Goal: Task Accomplishment & Management: Manage account settings

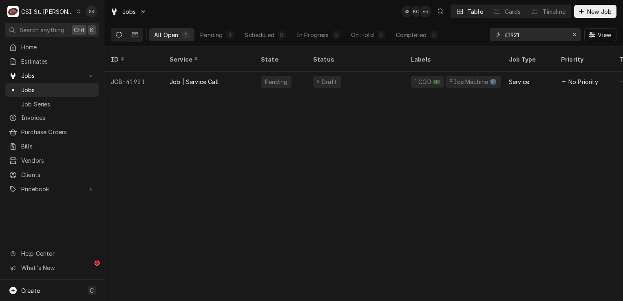
click at [59, 11] on div "C CSI St. Louis" at bounding box center [44, 11] width 79 height 16
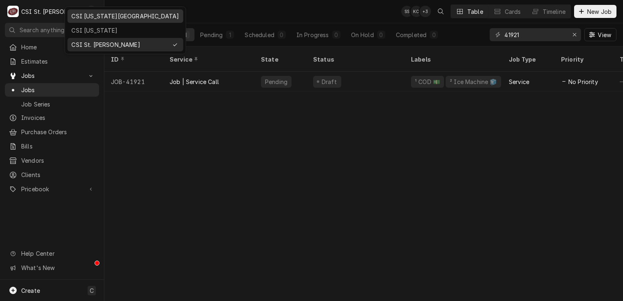
click at [108, 17] on div "CSI Kansas City" at bounding box center [125, 16] width 108 height 9
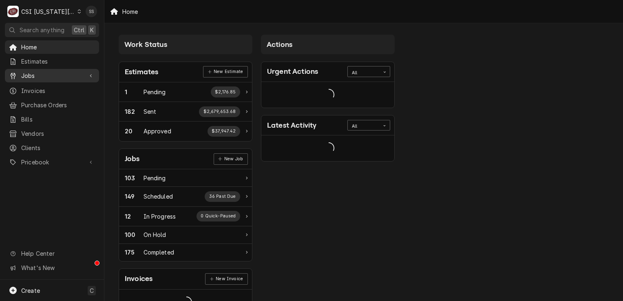
click at [67, 73] on span "Jobs" at bounding box center [52, 75] width 62 height 9
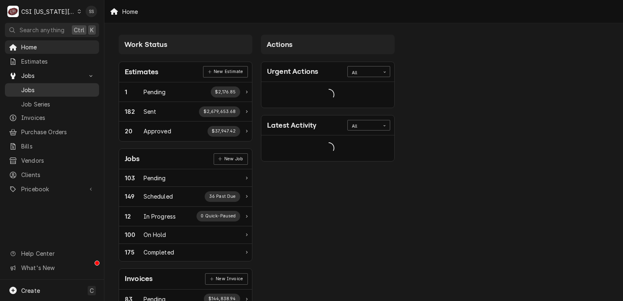
click at [57, 89] on span "Jobs" at bounding box center [58, 90] width 74 height 9
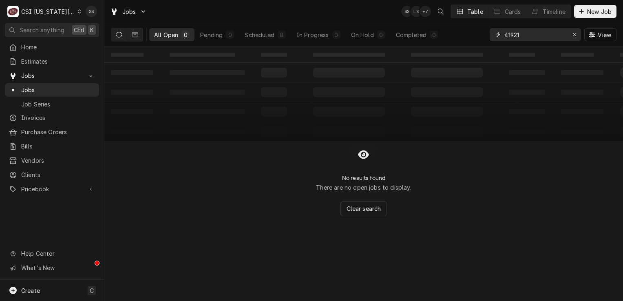
click at [574, 35] on icon "Erase input" at bounding box center [574, 35] width 4 height 6
type input "411 s providence"
click at [66, 9] on div "C CSI Kansas City" at bounding box center [44, 11] width 79 height 16
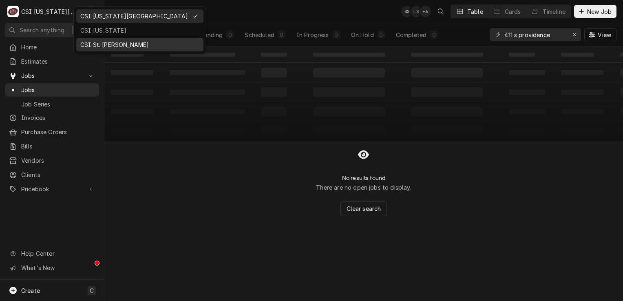
click at [102, 41] on div "CSI St. [PERSON_NAME]" at bounding box center [139, 44] width 119 height 9
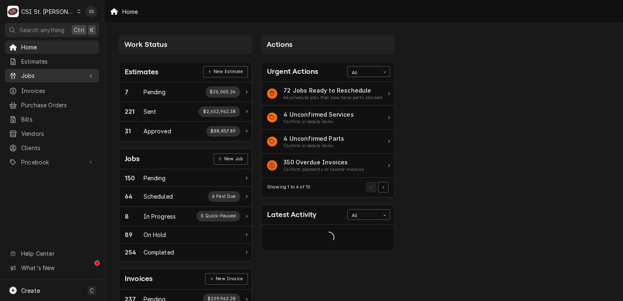
click at [85, 71] on div "Jobs" at bounding box center [52, 76] width 91 height 10
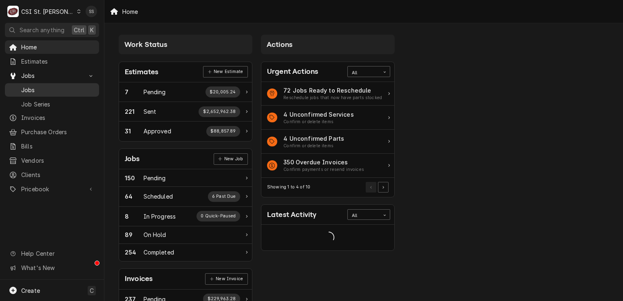
click at [80, 83] on link "Jobs" at bounding box center [52, 89] width 94 height 13
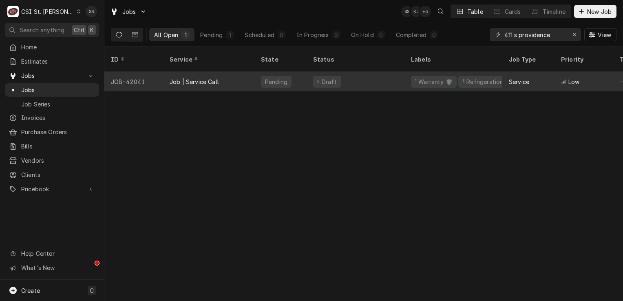
click at [191, 77] on div "Job | Service Call" at bounding box center [194, 81] width 49 height 9
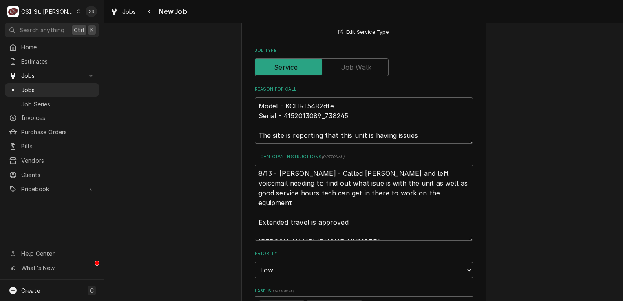
scroll to position [367, 0]
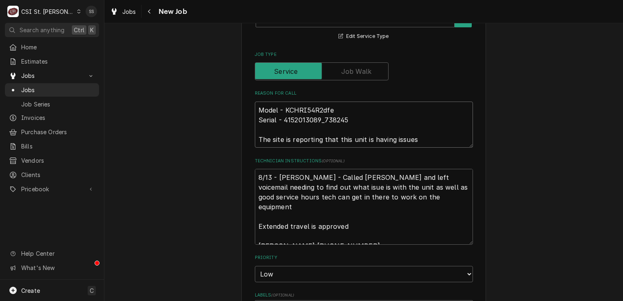
click at [414, 136] on textarea "Model - KCHRI54R2dfe Serial - 4152013089_738245 The site is reporting that this…" at bounding box center [364, 124] width 218 height 46
type textarea "x"
type textarea "Model - KCHRI54R2dfe Serial - 4152013089_738245 The site is reporting that this…"
type textarea "x"
type textarea "Model - KCHRI54R2dfe Serial - 4152013089_738245 The site is reporting that this…"
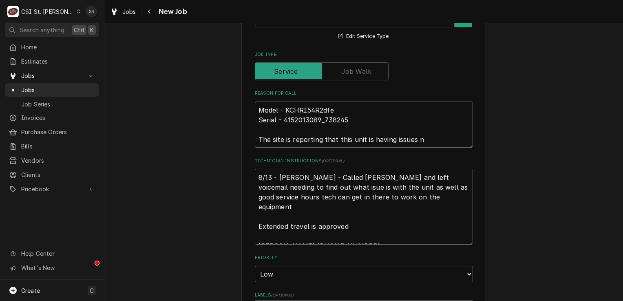
type textarea "x"
type textarea "Model - KCHRI54R2dfe Serial - 4152013089_738245 The site is reporting that this…"
type textarea "x"
type textarea "Model - KCHRI54R2dfe Serial - 4152013089_738245 The site is reporting that this…"
type textarea "x"
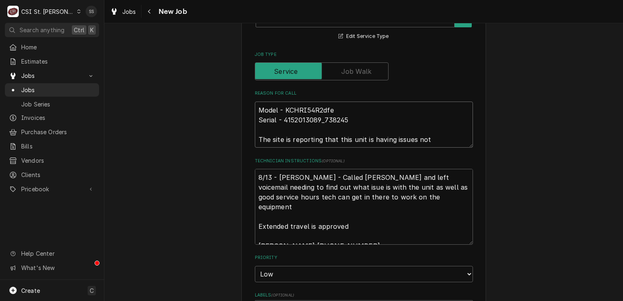
type textarea "Model - KCHRI54R2dfe Serial - 4152013089_738245 The site is reporting that this…"
type textarea "x"
type textarea "Model - KCHRI54R2dfe Serial - 4152013089_738245 The site is reporting that this…"
type textarea "x"
type textarea "Model - KCHRI54R2dfe Serial - 4152013089_738245 The site is reporting that this…"
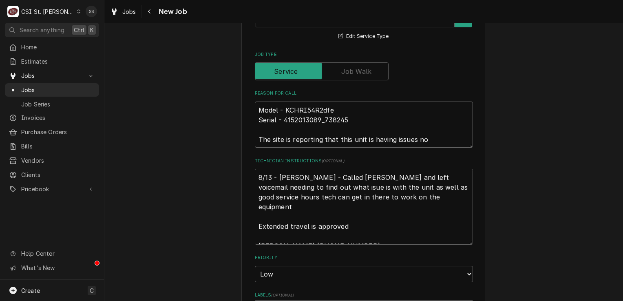
type textarea "x"
type textarea "Model - KCHRI54R2dfe Serial - 4152013089_738245 The site is reporting that this…"
type textarea "x"
type textarea "Model - KCHRI54R2dfe Serial - 4152013089_738245 The site is reporting that this…"
type textarea "x"
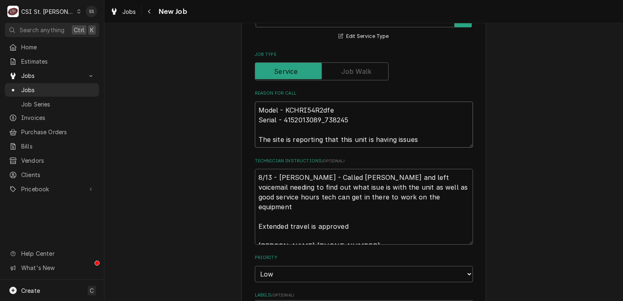
type textarea "Model - KCHRI54R2dfe Serial - 4152013089_738245 The site is reporting that this…"
type textarea "x"
type textarea "Model - KCHRI54R2dfe Serial - 4152013089_738245 The site is reporting that this…"
type textarea "x"
type textarea "Model - KCHRI54R2dfe Serial - 4152013089_738245 The site is reporting that this…"
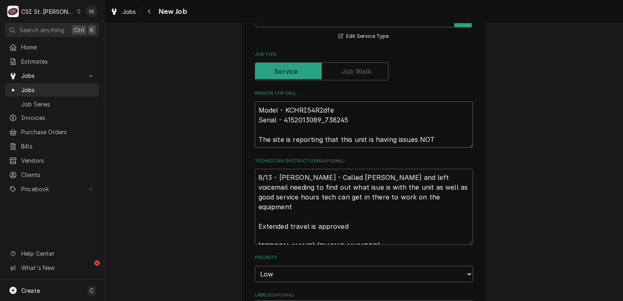
type textarea "x"
type textarea "Model - KCHRI54R2dfe Serial - 4152013089_738245 The site is reporting that this…"
type textarea "x"
type textarea "Model - KCHRI54R2dfe Serial - 4152013089_738245 The site is reporting that this…"
type textarea "x"
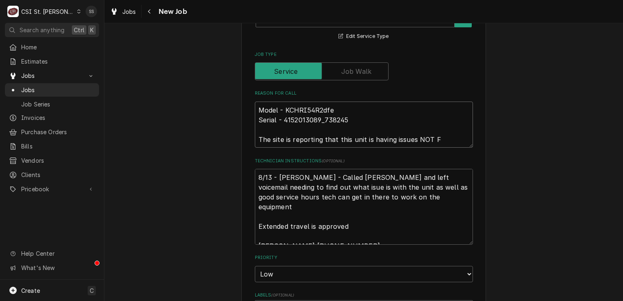
type textarea "Model - KCHRI54R2dfe Serial - 4152013089_738245 The site is reporting that this…"
type textarea "x"
type textarea "Model - KCHRI54R2dfe Serial - 4152013089_738245 The site is reporting that this…"
type textarea "x"
type textarea "Model - KCHRI54R2dfe Serial - 4152013089_738245 The site is reporting that this…"
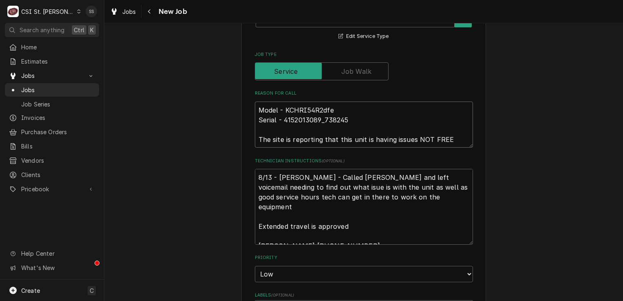
type textarea "x"
type textarea "Model - KCHRI54R2dfe Serial - 4152013089_738245 The site is reporting that this…"
type textarea "x"
type textarea "Model - KCHRI54R2dfe Serial - 4152013089_738245 The site is reporting that this…"
type textarea "x"
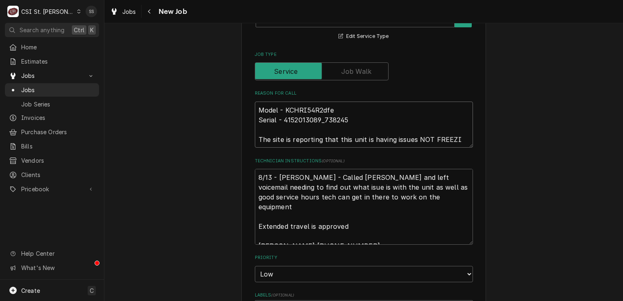
type textarea "Model - KCHRI54R2dfe Serial - 4152013089_738245 The site is reporting that this…"
type textarea "x"
type textarea "Model - KCHRI54R2dfe Serial - 4152013089_738245 The site is reporting that this…"
type textarea "x"
type textarea "Model - KCHRI54R2dfe Serial - 4152013089_738245 The site is reporting that this…"
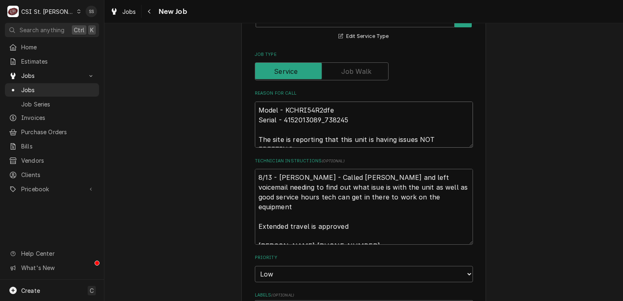
type textarea "x"
type textarea "Model - KCHRI54R2dfe Serial - 4152013089_738245 The site is reporting that this…"
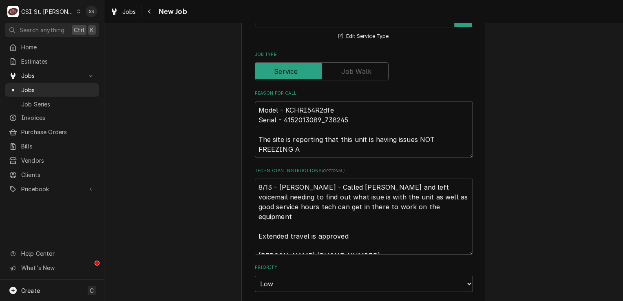
type textarea "x"
type textarea "Model - KCHRI54R2dfe Serial - 4152013089_738245 The site is reporting that this…"
type textarea "x"
type textarea "Model - KCHRI54R2dfe Serial - 4152013089_738245 The site is reporting that this…"
type textarea "x"
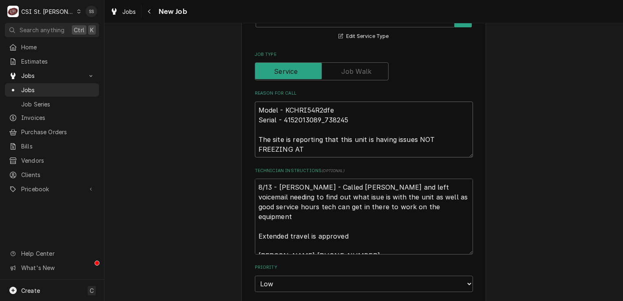
type textarea "Model - KCHRI54R2dfe Serial - 4152013089_738245 The site is reporting that this…"
type textarea "x"
type textarea "Model - KCHRI54R2dfe Serial - 4152013089_738245 The site is reporting that this…"
type textarea "x"
type textarea "Model - KCHRI54R2dfe Serial - 4152013089_738245 The site is reporting that this…"
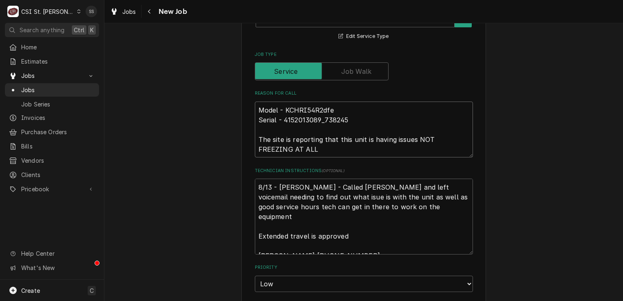
drag, startPoint x: 413, startPoint y: 137, endPoint x: 368, endPoint y: 143, distance: 45.2
click at [368, 143] on textarea "Model - KCHRI54R2dfe Serial - 4152013089_738245 The site is reporting that this…" at bounding box center [364, 129] width 218 height 56
type textarea "x"
type textarea "Model - KCHRI54R2dfe Serial - 4152013089_738245 The site is reporting that this…"
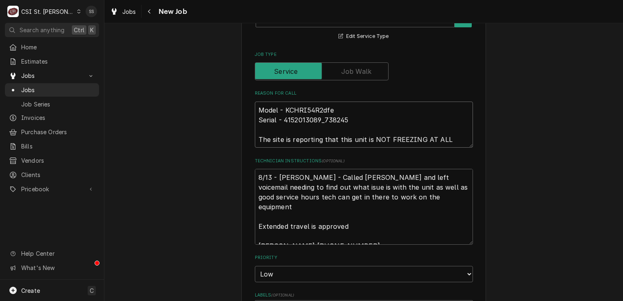
click at [454, 139] on textarea "Model - KCHRI54R2dfe Serial - 4152013089_738245 The site is reporting that this…" at bounding box center [364, 124] width 218 height 46
type textarea "x"
type textarea "Model - KCHRI54R2dfe Serial - 4152013089_738245 The site is reporting that this…"
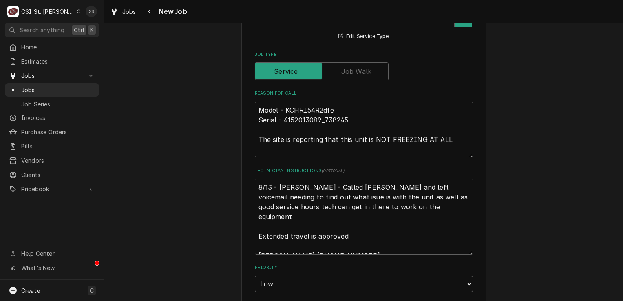
type textarea "x"
type textarea "Model - KCHRI54R2dfe Serial - 4152013089_738245 The site is reporting that this…"
type textarea "x"
type textarea "Model - KCHRI54R2dfe Serial - 4152013089_738245 The site is reporting that this…"
type textarea "x"
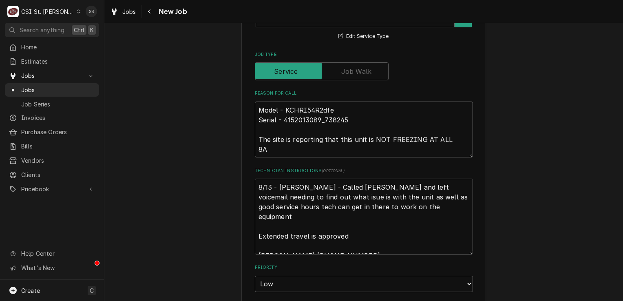
type textarea "Model - KCHRI54R2dfe Serial - 4152013089_738245 The site is reporting that this…"
type textarea "x"
type textarea "Model - KCHRI54R2dfe Serial - 4152013089_738245 The site is reporting that this…"
type textarea "x"
type textarea "Model - KCHRI54R2dfe Serial - 4152013089_738245 The site is reporting that this…"
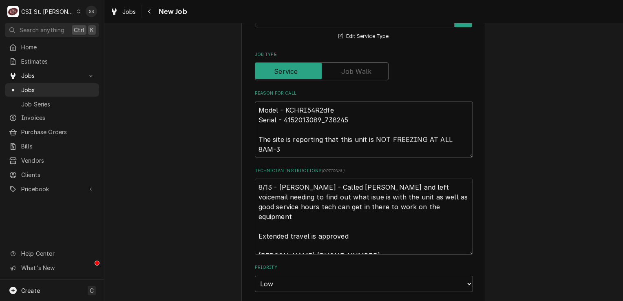
type textarea "x"
type textarea "Model - KCHRI54R2dfe Serial - 4152013089_738245 The site is reporting that this…"
type textarea "x"
type textarea "Model - KCHRI54R2dfe Serial - 4152013089_738245 The site is reporting that this…"
type textarea "x"
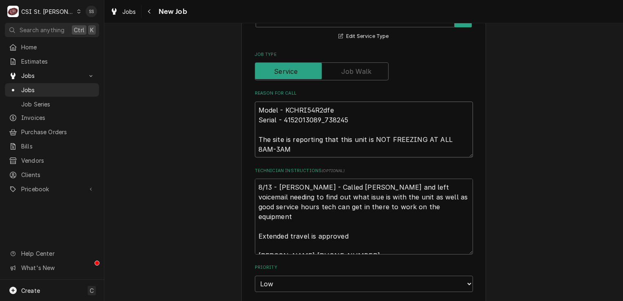
type textarea "Model - KCHRI54R2dfe Serial - 4152013089_738245 The site is reporting that this…"
click at [395, 204] on textarea "8/13 - Kelly - Called Ryan and left voicemail needing to find out what isue is …" at bounding box center [364, 217] width 218 height 76
type textarea "x"
type textarea "8/13 - Kelly - Called Ryan and left voicemail needing to find out what isue is …"
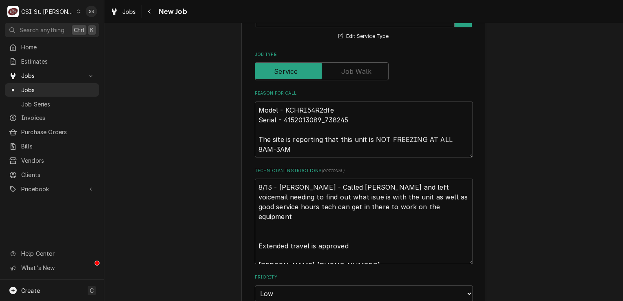
type textarea "x"
type textarea "8/13 - Kelly - Called Ryan and left voicemail needing to find out what isue is …"
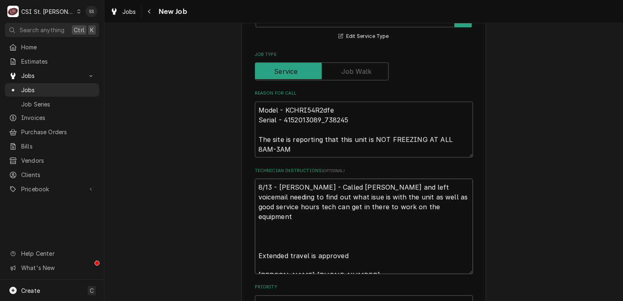
type textarea "x"
type textarea "8/13 - Kelly - Called Ryan and left voicemail needing to find out what isue is …"
type textarea "x"
type textarea "8/13 - Kelly - Called Ryan and left voicemail needing to find out what isue is …"
type textarea "x"
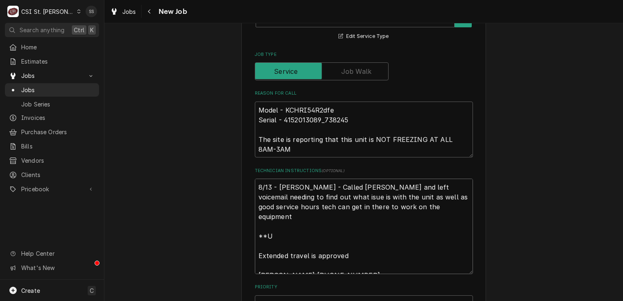
type textarea "8/13 - Kelly - Called Ryan and left voicemail needing to find out what isue is …"
type textarea "x"
type textarea "8/13 - Kelly - Called Ryan and left voicemail needing to find out what isue is …"
type textarea "x"
type textarea "8/13 - Kelly - Called Ryan and left voicemail needing to find out what isue is …"
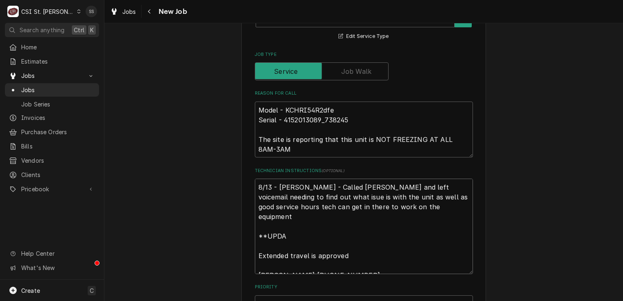
type textarea "x"
type textarea "8/13 - Kelly - Called Ryan and left voicemail needing to find out what isue is …"
type textarea "x"
type textarea "8/13 - Kelly - Called Ryan and left voicemail needing to find out what isue is …"
type textarea "x"
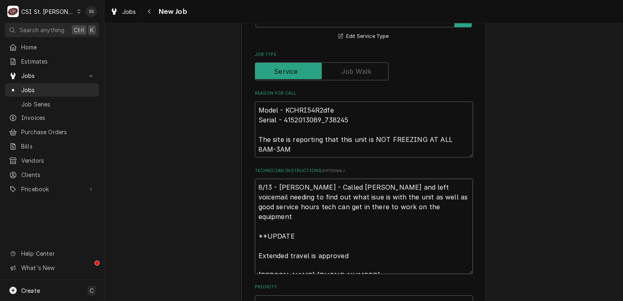
type textarea "8/13 - Kelly - Called Ryan and left voicemail needing to find out what isue is …"
type textarea "x"
type textarea "8/13 - Kelly - Called Ryan and left voicemail needing to find out what isue is …"
type textarea "x"
type textarea "8/13 - Kelly - Called Ryan and left voicemail needing to find out what isue is …"
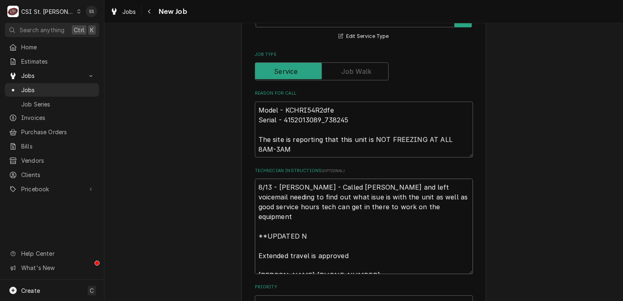
type textarea "x"
type textarea "8/13 - Kelly - Called Ryan and left voicemail needing to find out what isue is …"
type textarea "x"
type textarea "8/13 - Kelly - Called Ryan and left voicemail needing to find out what isue is …"
type textarea "x"
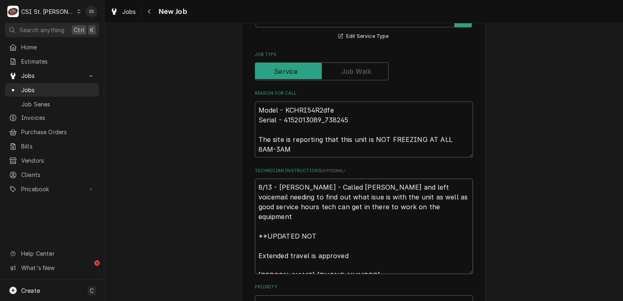
type textarea "8/13 - Kelly - Called Ryan and left voicemail needing to find out what isue is …"
type textarea "x"
type textarea "8/13 - Kelly - Called Ryan and left voicemail needing to find out what isue is …"
type textarea "x"
type textarea "8/13 - Kelly - Called Ryan and left voicemail needing to find out what isue is …"
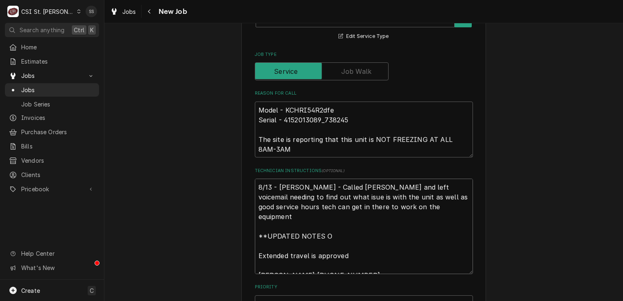
type textarea "x"
type textarea "8/13 - Kelly - Called Ryan and left voicemail needing to find out what isue is …"
type textarea "x"
type textarea "8/13 - Kelly - Called Ryan and left voicemail needing to find out what isue is …"
type textarea "x"
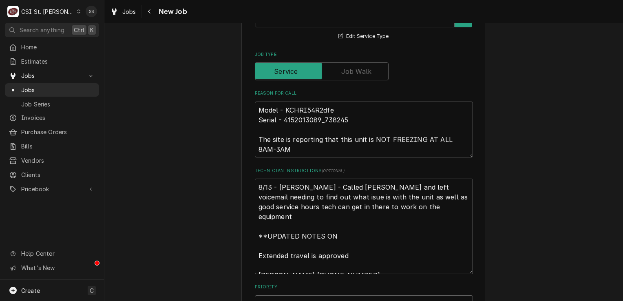
type textarea "8/13 - Kelly - Called Ryan and left voicemail needing to find out what isue is …"
type textarea "x"
type textarea "8/13 - Kelly - Called Ryan and left voicemail needing to find out what isue is …"
type textarea "x"
type textarea "8/13 - Kelly - Called Ryan and left voicemail needing to find out what isue is …"
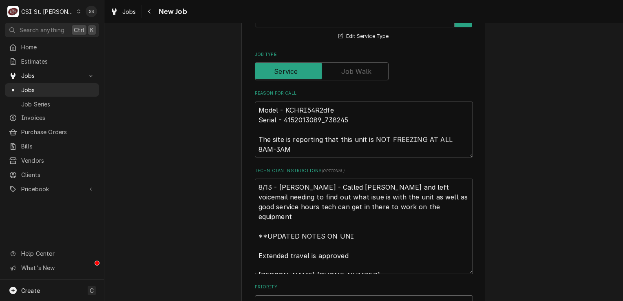
type textarea "x"
type textarea "8/13 - Kelly - Called Ryan and left voicemail needing to find out what isue is …"
type textarea "x"
type textarea "8/13 - Kelly - Called Ryan and left voicemail needing to find out what isue is …"
type textarea "x"
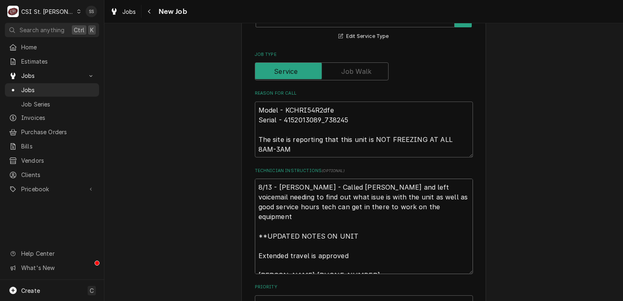
type textarea "8/13 - Kelly - Called Ryan and left voicemail needing to find out what isue is …"
type textarea "x"
type textarea "8/13 - Kelly - Called Ryan and left voicemail needing to find out what isue is …"
type textarea "x"
type textarea "8/13 - Kelly - Called Ryan and left voicemail needing to find out what isue is …"
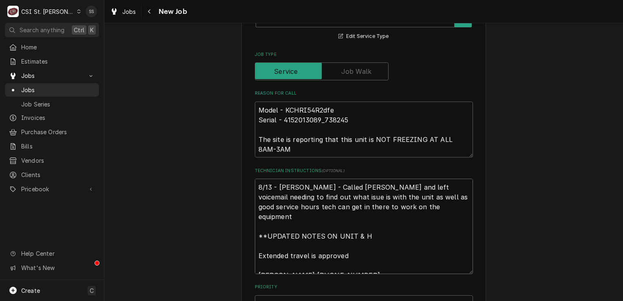
type textarea "x"
type textarea "8/13 - Kelly - Called Ryan and left voicemail needing to find out what isue is …"
type textarea "x"
type textarea "8/13 - Kelly - Called Ryan and left voicemail needing to find out what isue is …"
type textarea "x"
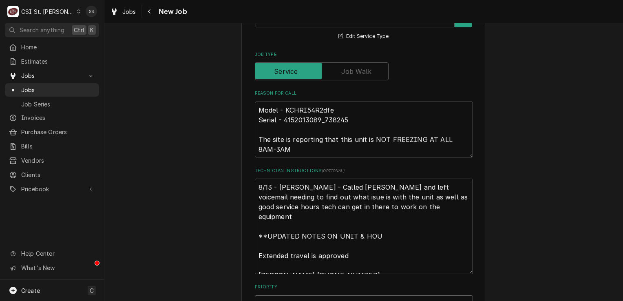
type textarea "8/13 - Kelly - Called Ryan and left voicemail needing to find out what isue is …"
type textarea "x"
type textarea "8/13 - Kelly - Called Ryan and left voicemail needing to find out what isue is …"
type textarea "x"
type textarea "8/13 - Kelly - Called Ryan and left voicemail needing to find out what isue is …"
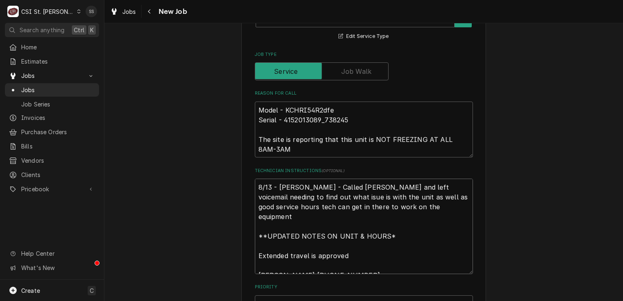
type textarea "x"
type textarea "8/13 - Kelly - Called Ryan and left voicemail needing to find out what isue is …"
type textarea "x"
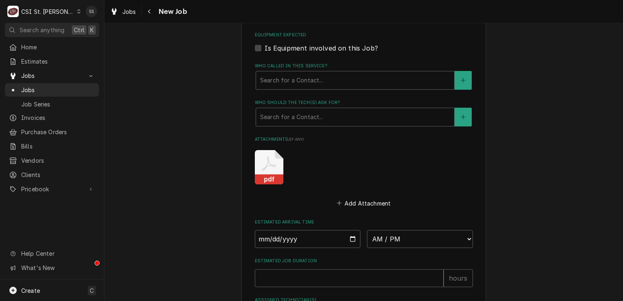
scroll to position [804, 0]
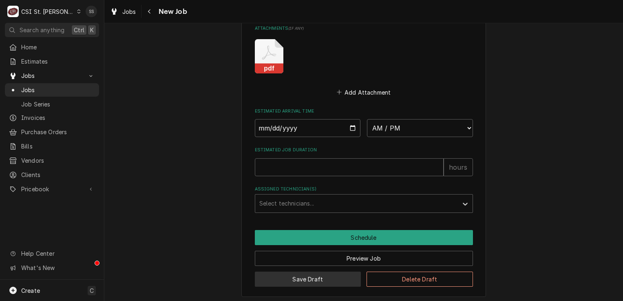
type textarea "8/13 - Kelly - Called Ryan and left voicemail needing to find out what isue is …"
click at [321, 271] on button "Save Draft" at bounding box center [308, 278] width 106 height 15
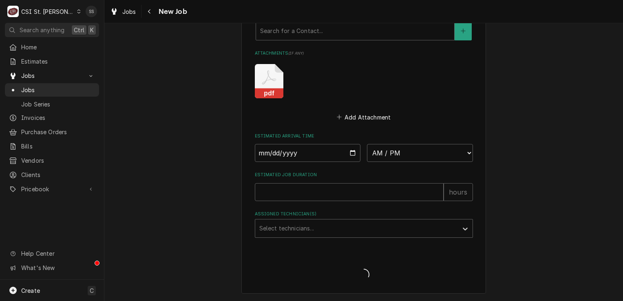
scroll to position [776, 0]
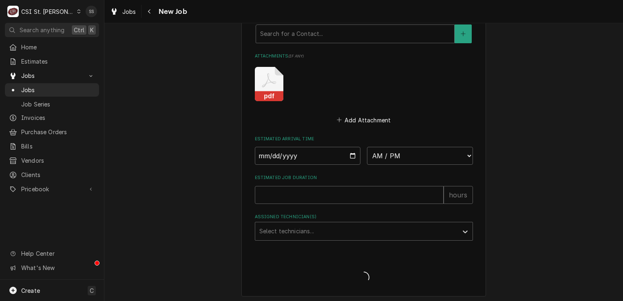
type textarea "x"
